Goal: Transaction & Acquisition: Purchase product/service

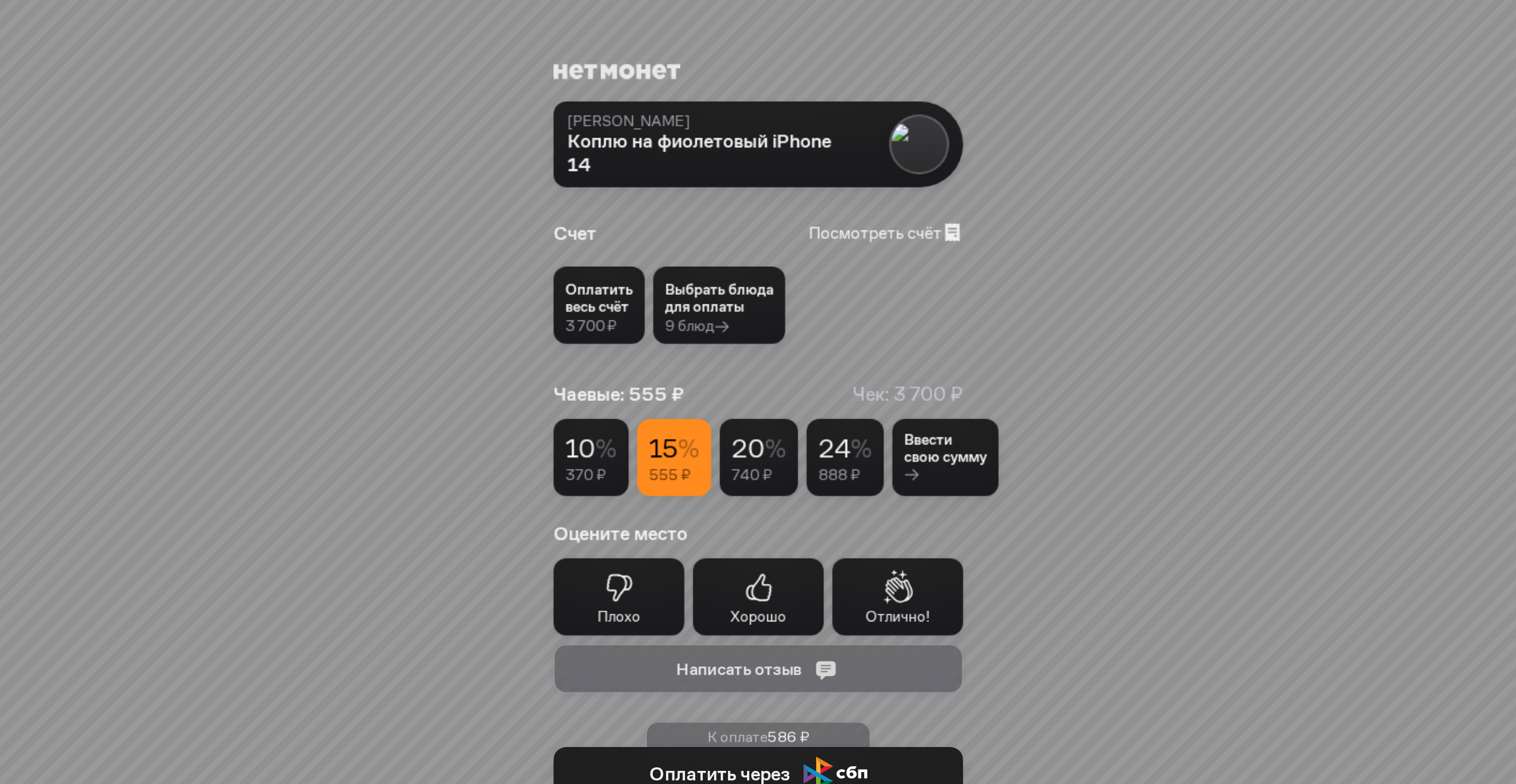
click at [748, 154] on div "Коплю на фиолетовый iPhone 14" at bounding box center [706, 157] width 278 height 56
click at [910, 238] on link "Посмотреть счёт" at bounding box center [885, 232] width 155 height 22
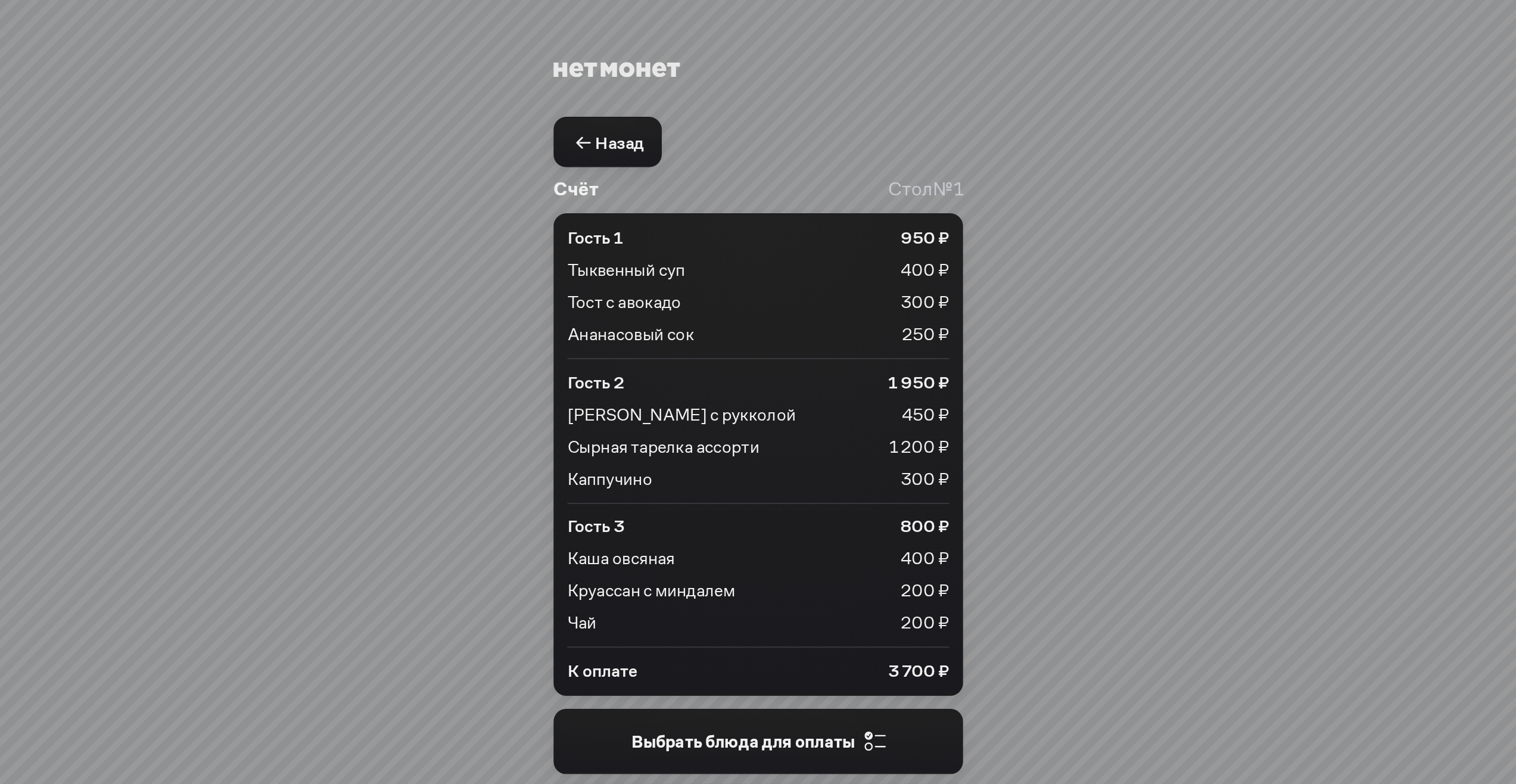
click at [607, 144] on span "Назад" at bounding box center [619, 142] width 48 height 22
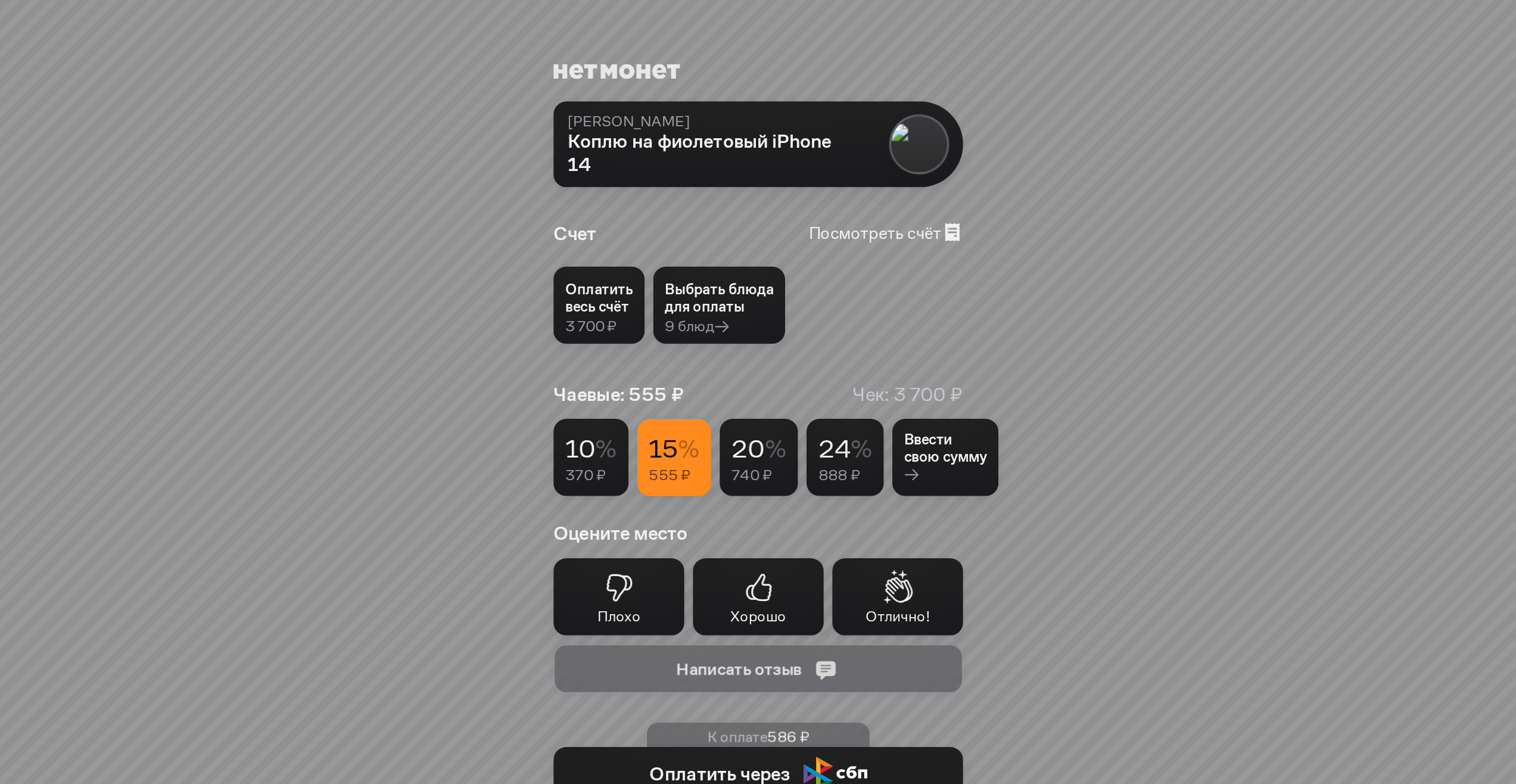
click at [791, 153] on div "Коплю на фиолетовый iPhone 14" at bounding box center [706, 157] width 278 height 56
click at [929, 142] on div at bounding box center [918, 144] width 60 height 60
click at [609, 312] on div "Оплатить весь счёт" at bounding box center [598, 298] width 67 height 35
click at [613, 313] on div "Оплатить весь счёт" at bounding box center [598, 299] width 67 height 35
click at [632, 316] on div "Оплатить весь счёт 3 700 ₽" at bounding box center [599, 306] width 91 height 78
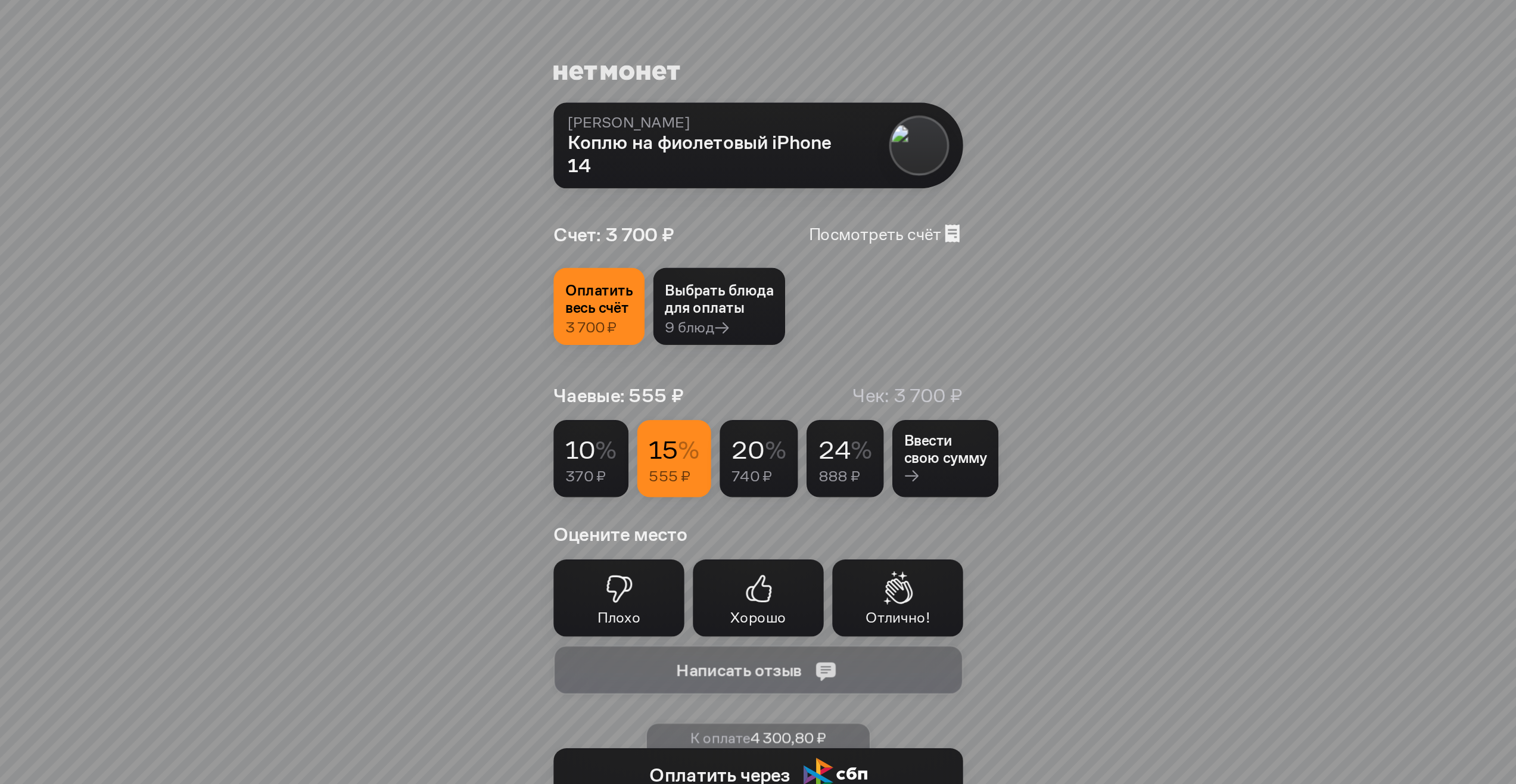
click at [615, 316] on div "Оплатить весь счёт" at bounding box center [598, 299] width 67 height 35
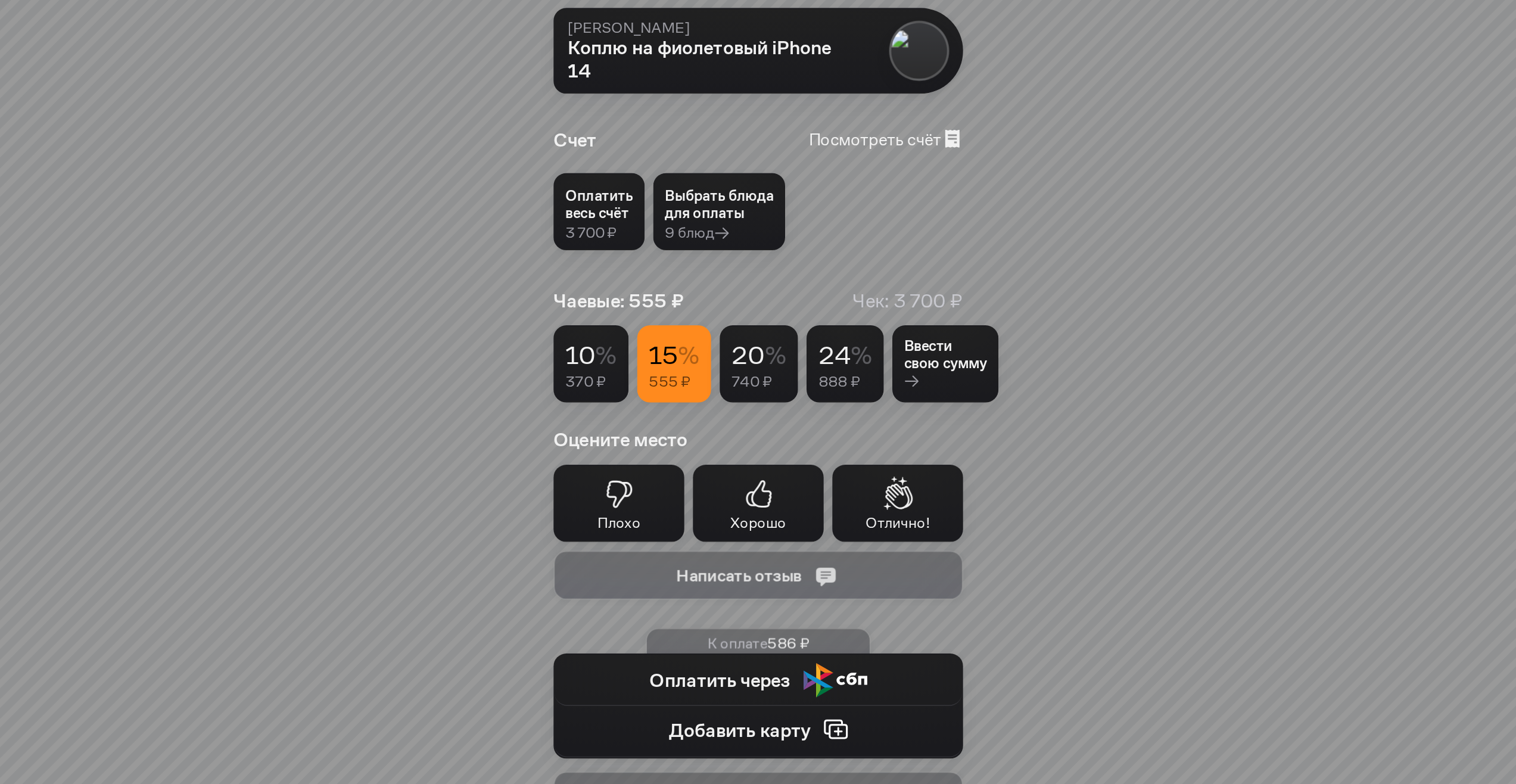
scroll to position [238, 0]
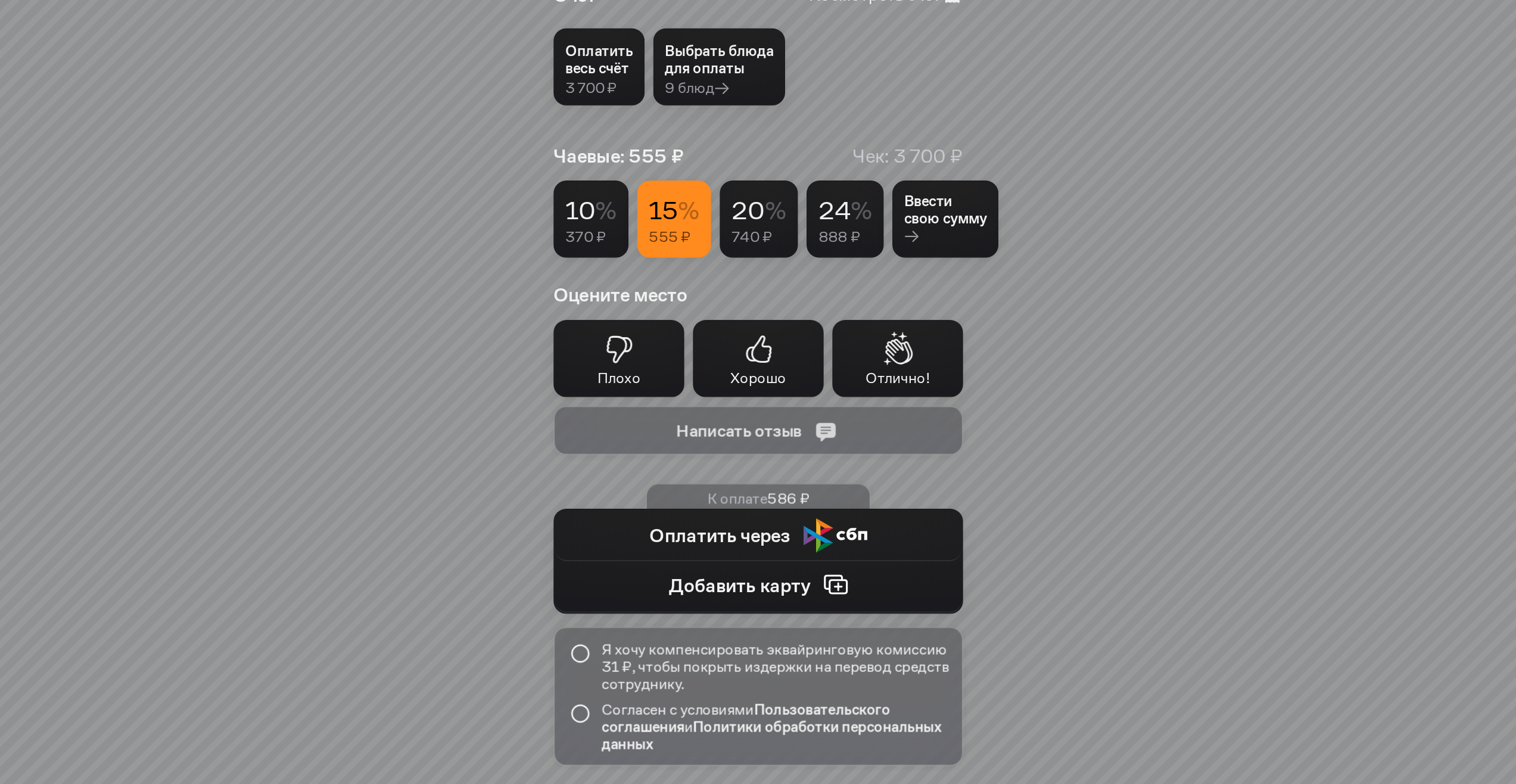
click at [650, 374] on div "+ Плохо" at bounding box center [619, 359] width 131 height 78
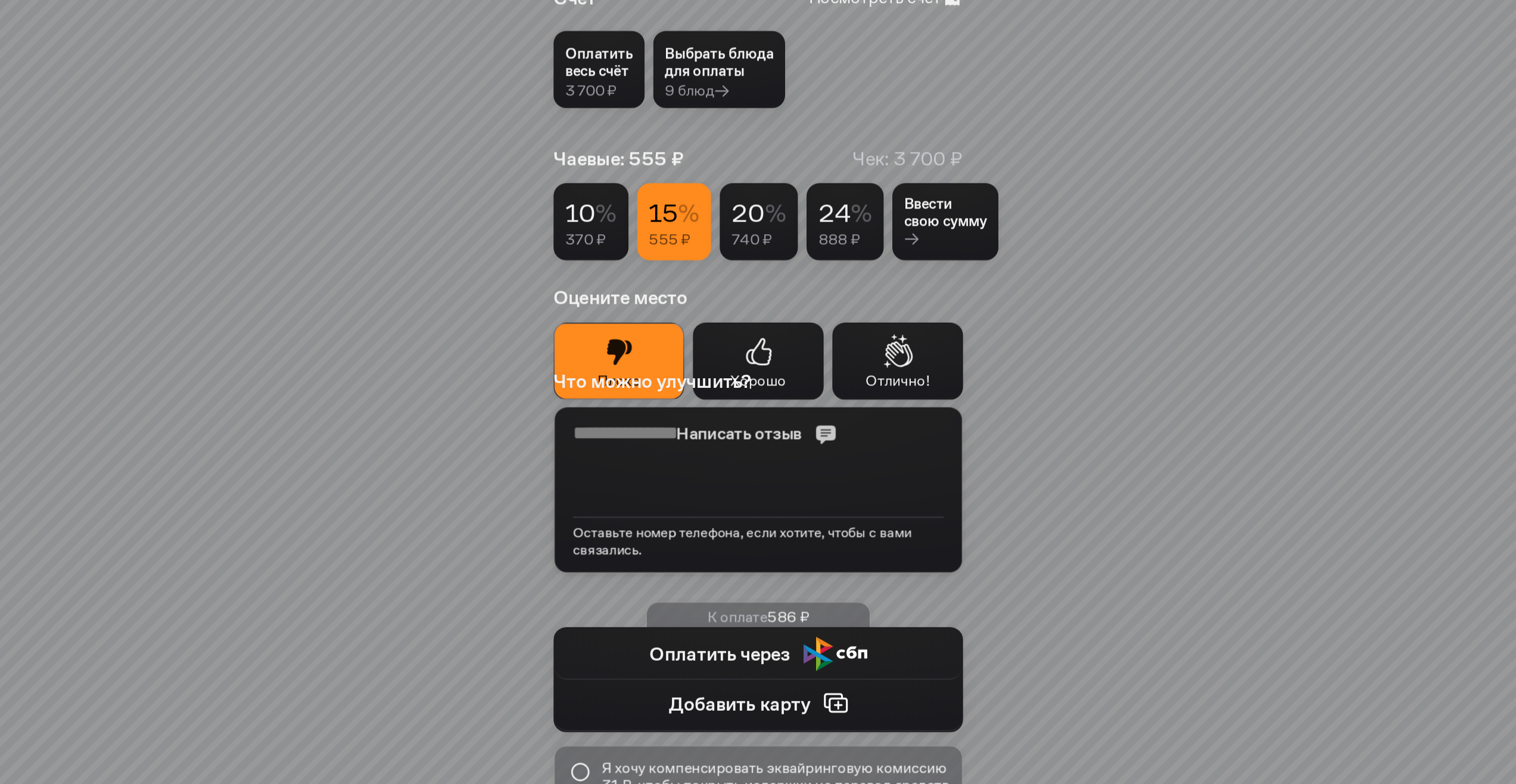
scroll to position [242, 0]
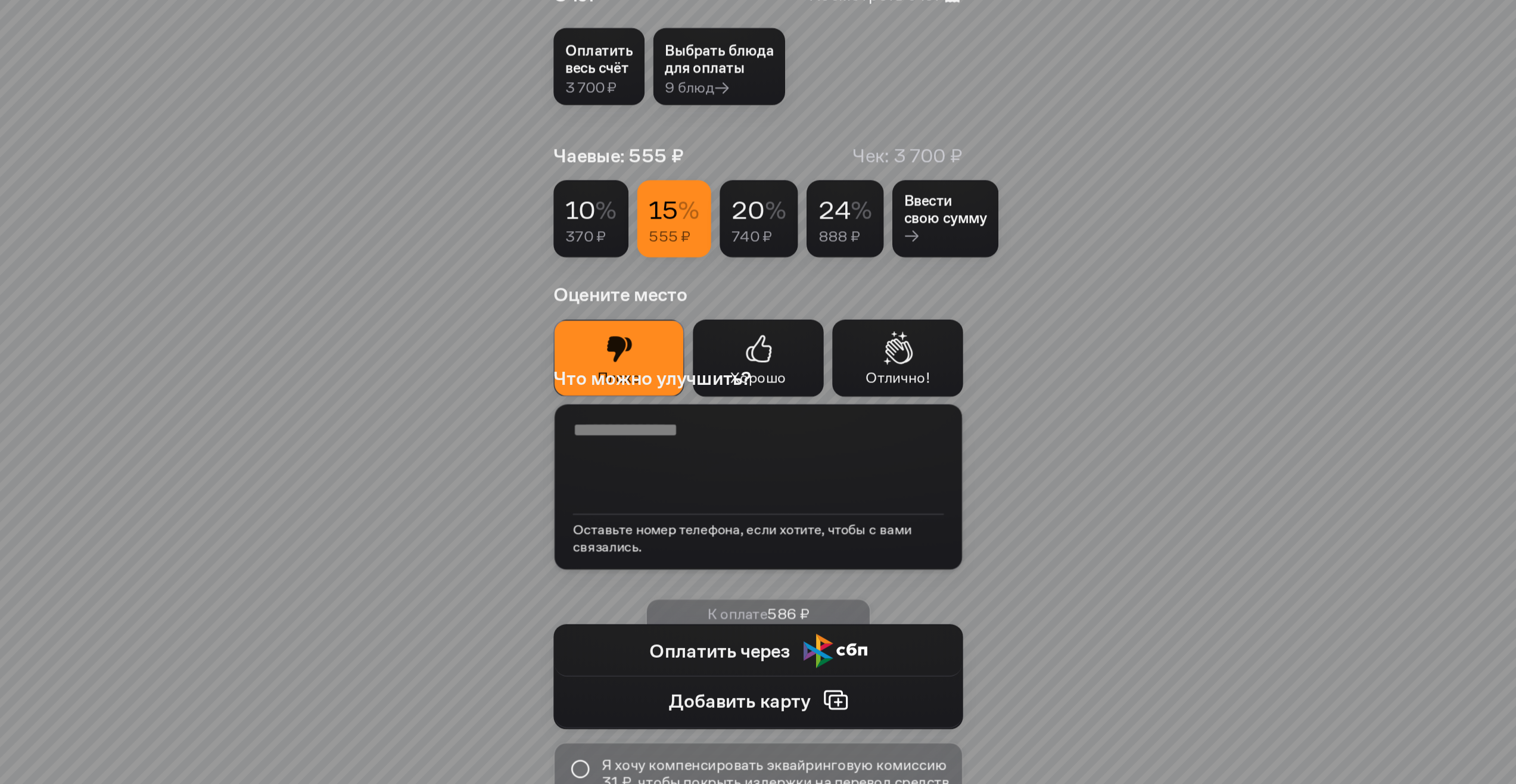
click at [756, 362] on icon at bounding box center [758, 348] width 36 height 35
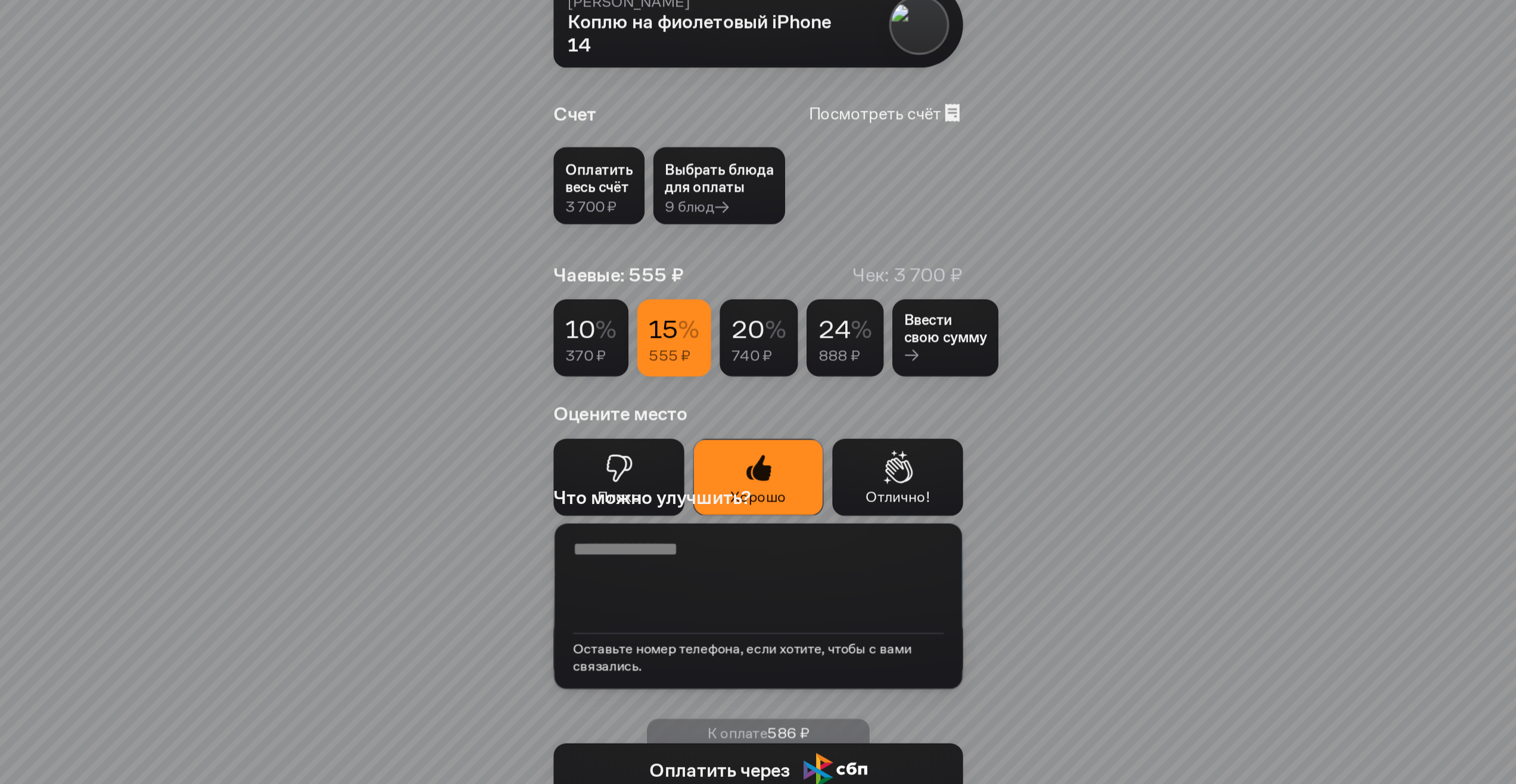
click at [774, 342] on span "%" at bounding box center [775, 329] width 21 height 32
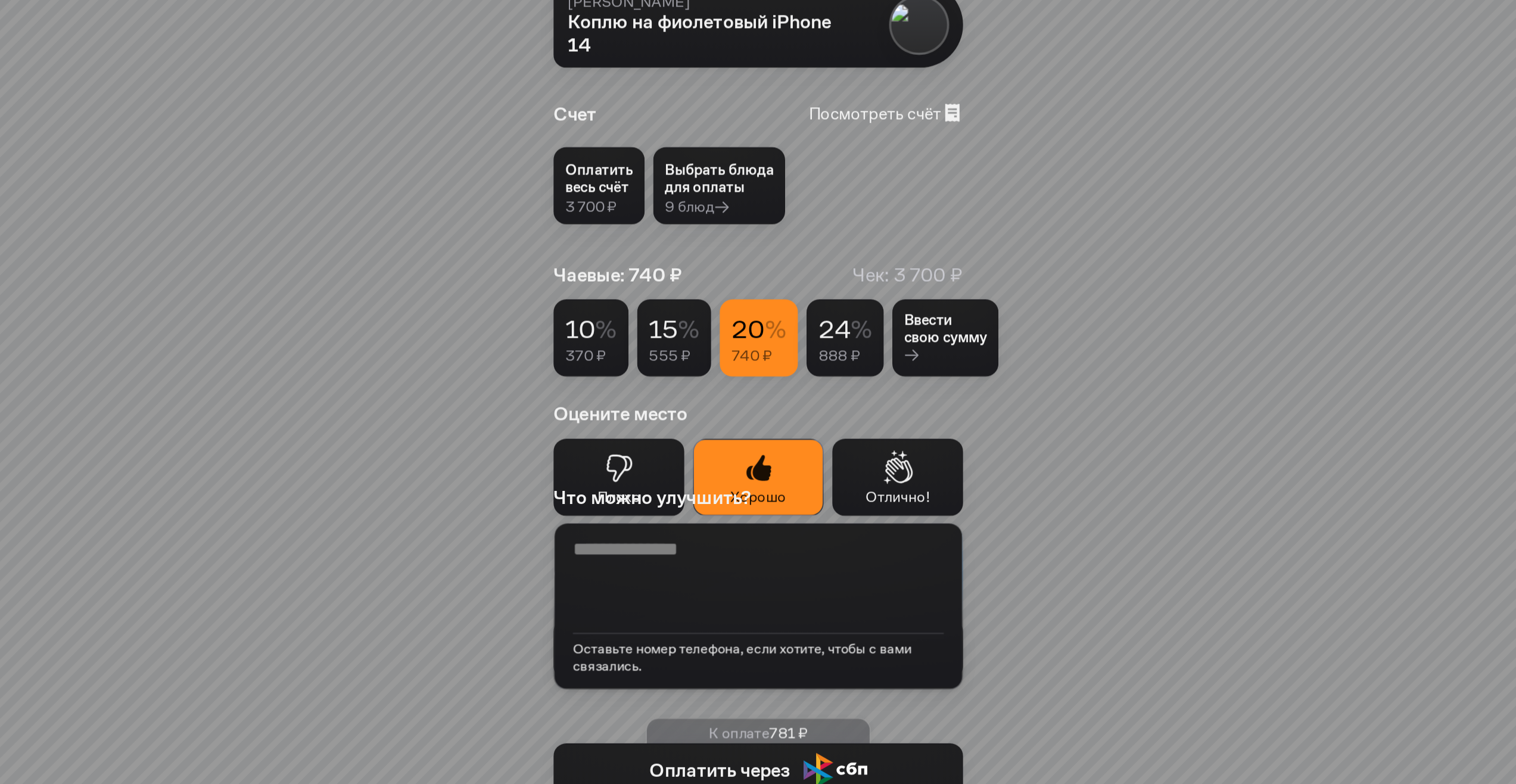
click at [750, 347] on div "740 ₽" at bounding box center [751, 355] width 41 height 17
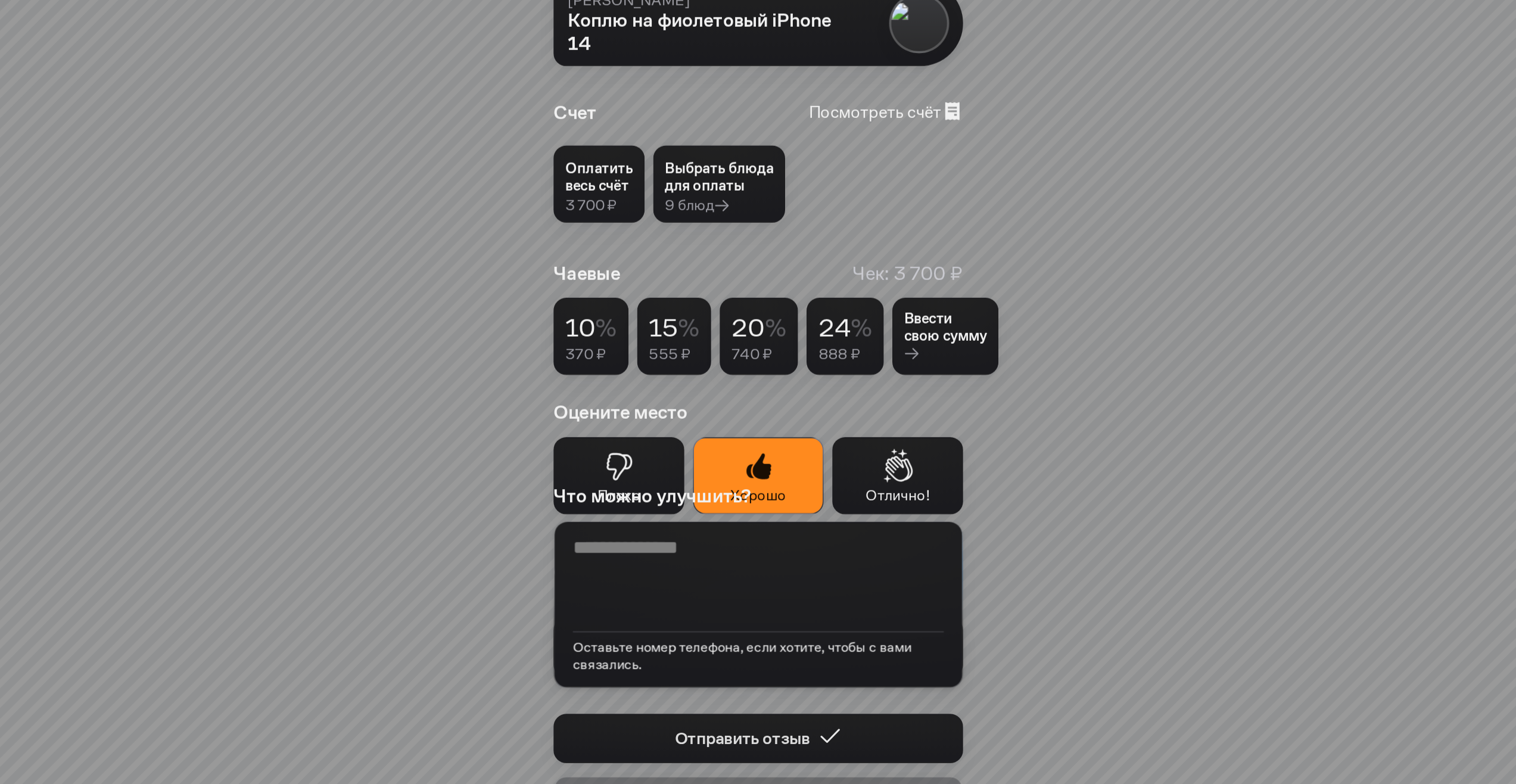
click at [763, 353] on div "740 ₽" at bounding box center [751, 353] width 41 height 17
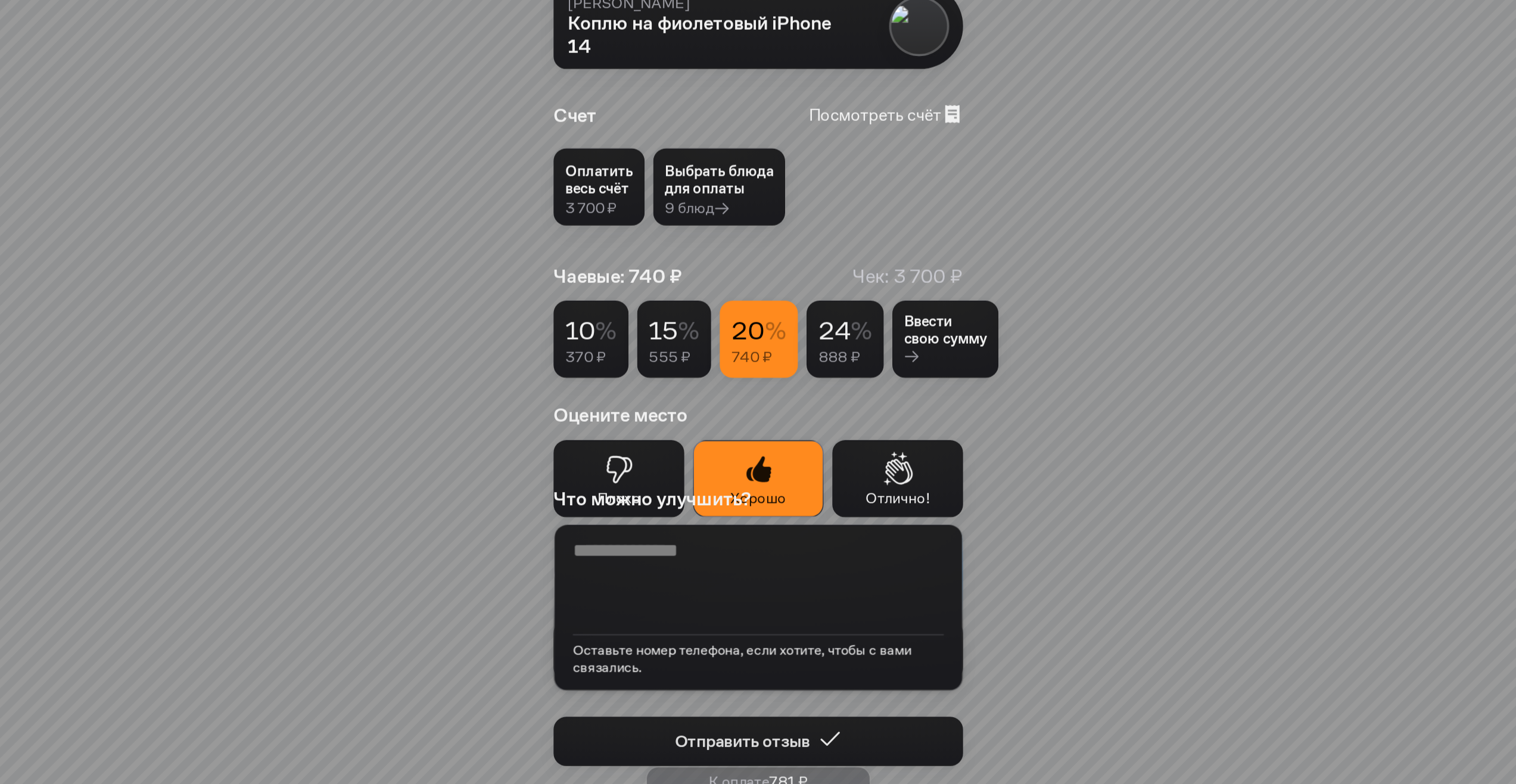
click at [759, 349] on div "740 ₽" at bounding box center [751, 356] width 41 height 17
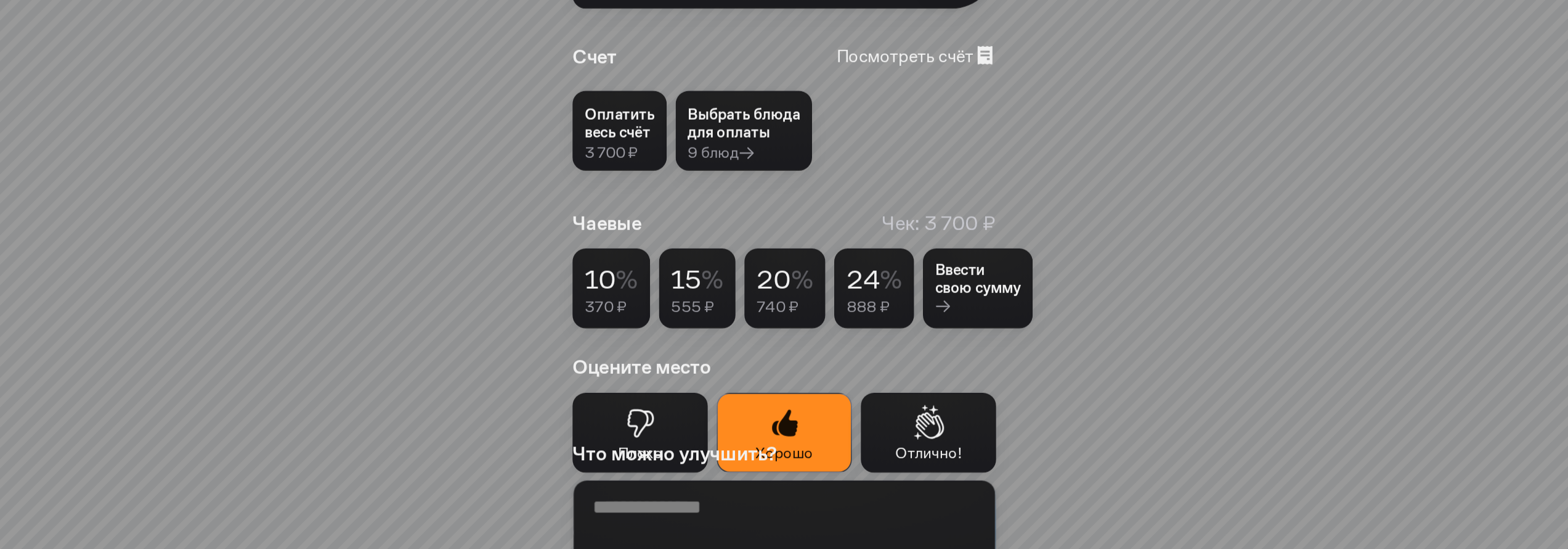
scroll to position [0, 0]
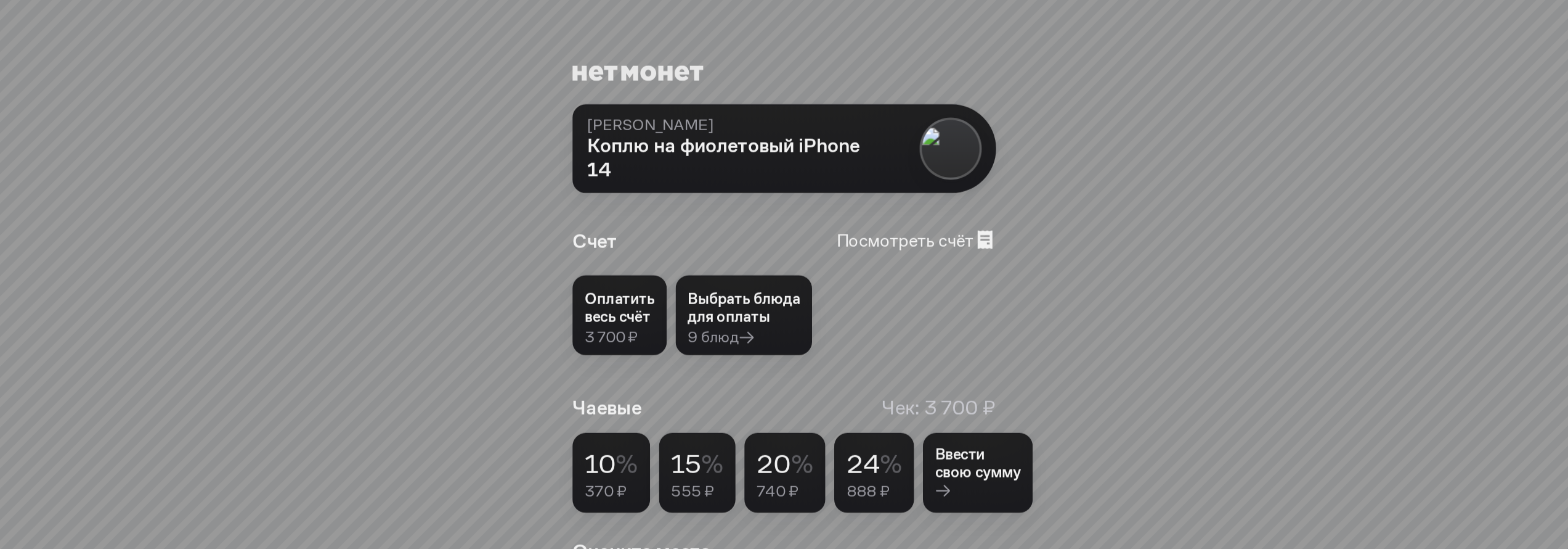
click at [728, 298] on div "Выбрать блюда для оплаты" at bounding box center [743, 308] width 112 height 36
